Goal: Obtain resource: Obtain resource

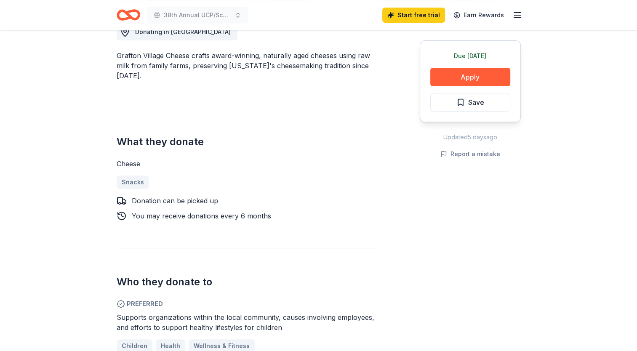
scroll to position [42, 0]
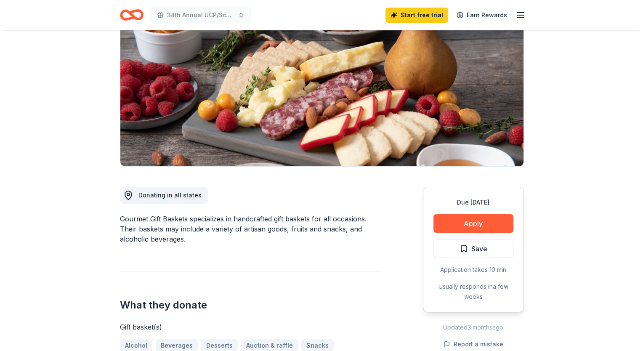
scroll to position [126, 0]
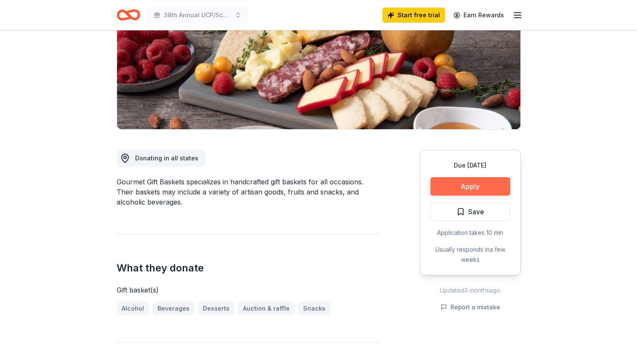
click at [478, 185] on button "Apply" at bounding box center [470, 186] width 80 height 19
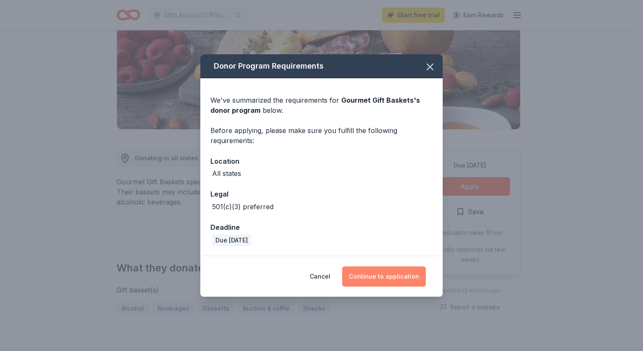
click at [381, 274] on button "Continue to application" at bounding box center [384, 276] width 84 height 20
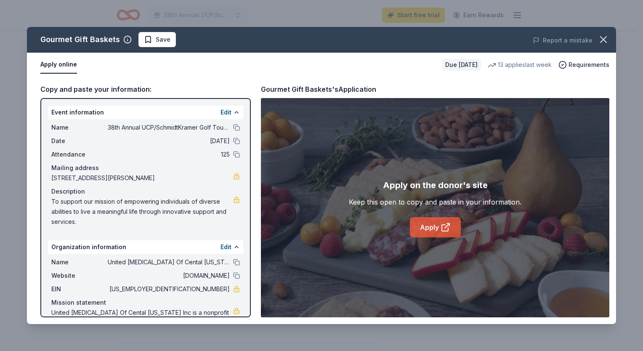
click at [433, 226] on link "Apply" at bounding box center [435, 227] width 51 height 20
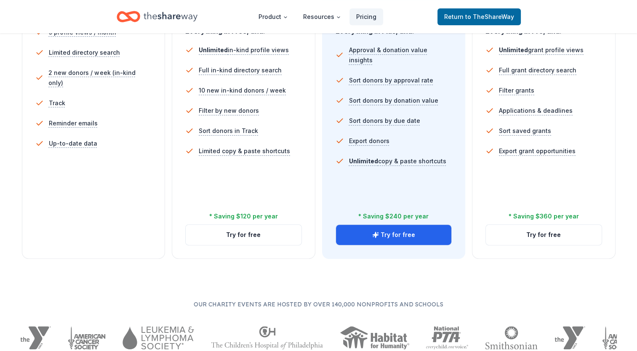
scroll to position [253, 0]
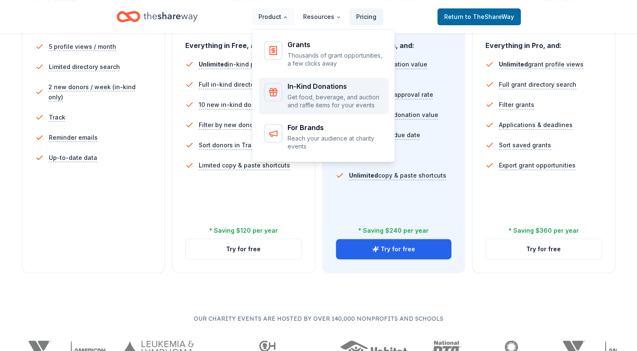
click at [292, 85] on div "In-Kind Donations" at bounding box center [335, 86] width 96 height 7
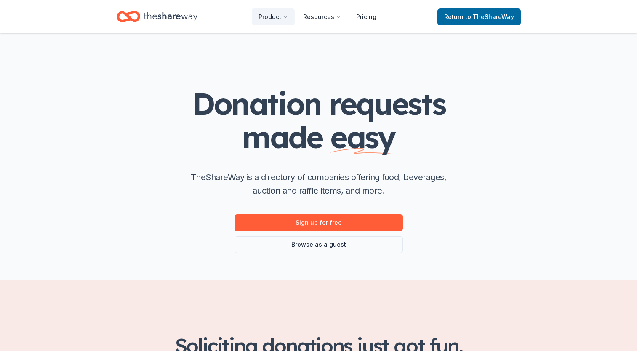
click at [478, 17] on span "to TheShareWay" at bounding box center [489, 16] width 49 height 7
click at [471, 15] on span "to TheShareWay" at bounding box center [489, 16] width 49 height 7
click at [169, 15] on icon "Home" at bounding box center [171, 16] width 54 height 9
